Goal: Find specific page/section: Find specific page/section

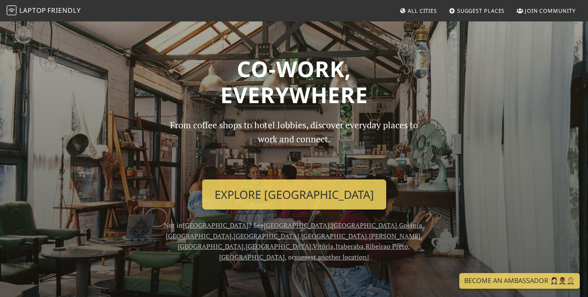
click at [73, 12] on span "Friendly" at bounding box center [63, 10] width 33 height 9
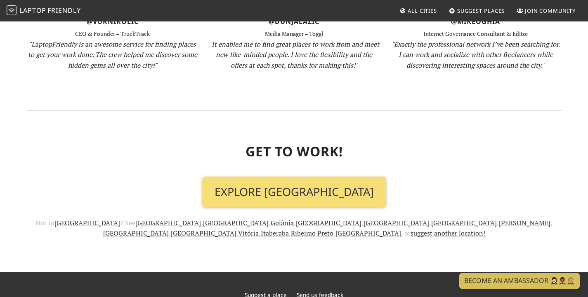
scroll to position [954, 0]
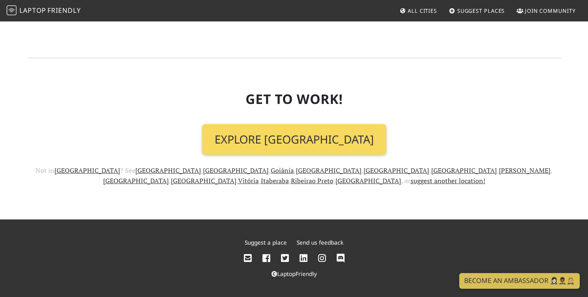
click at [310, 130] on link "Explore [GEOGRAPHIC_DATA]" at bounding box center [294, 139] width 184 height 31
